Goal: Task Accomplishment & Management: Manage account settings

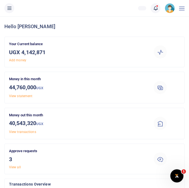
scroll to position [0, 0]
click at [11, 11] on button at bounding box center [9, 8] width 10 height 10
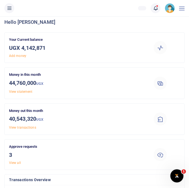
click at [7, 12] on button at bounding box center [9, 8] width 10 height 10
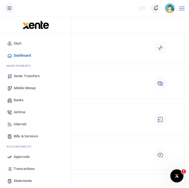
click at [20, 154] on span "Approvals" at bounding box center [22, 156] width 16 height 5
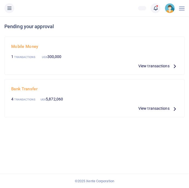
click at [162, 64] on span "View transactions" at bounding box center [153, 66] width 31 height 6
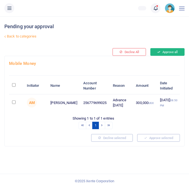
click at [169, 51] on button "Approve all" at bounding box center [167, 52] width 34 height 8
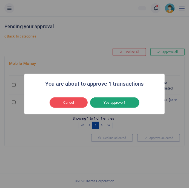
click at [120, 101] on button "Yes approve 1" at bounding box center [114, 102] width 49 height 10
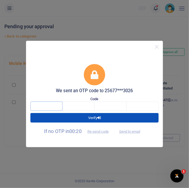
click at [46, 109] on input "text" at bounding box center [46, 105] width 32 height 9
type input "9"
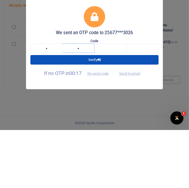
type input "3"
type input "8"
type input "3"
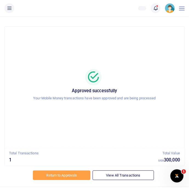
scroll to position [7, 0]
